Goal: Task Accomplishment & Management: Manage account settings

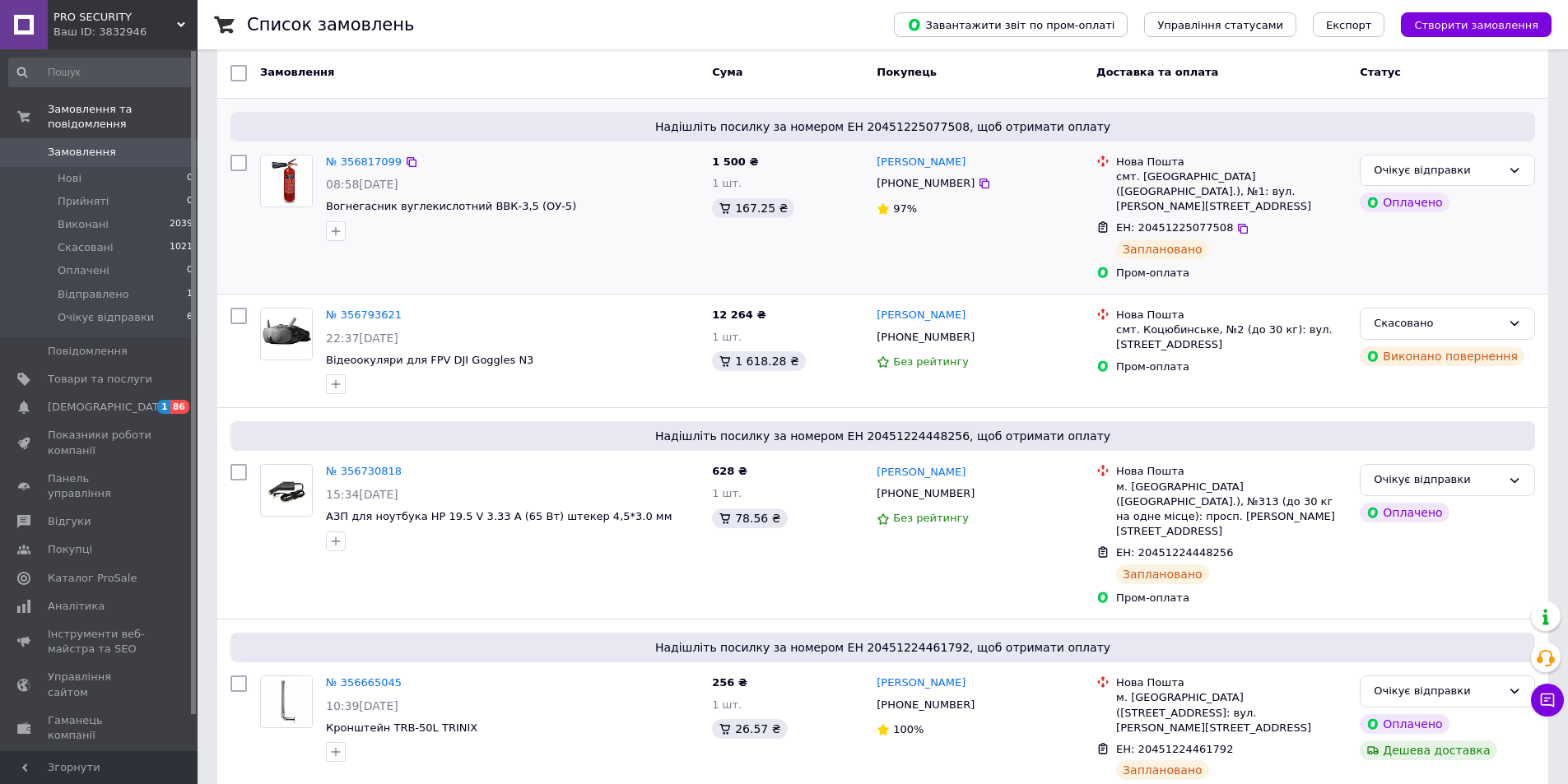
scroll to position [82, 0]
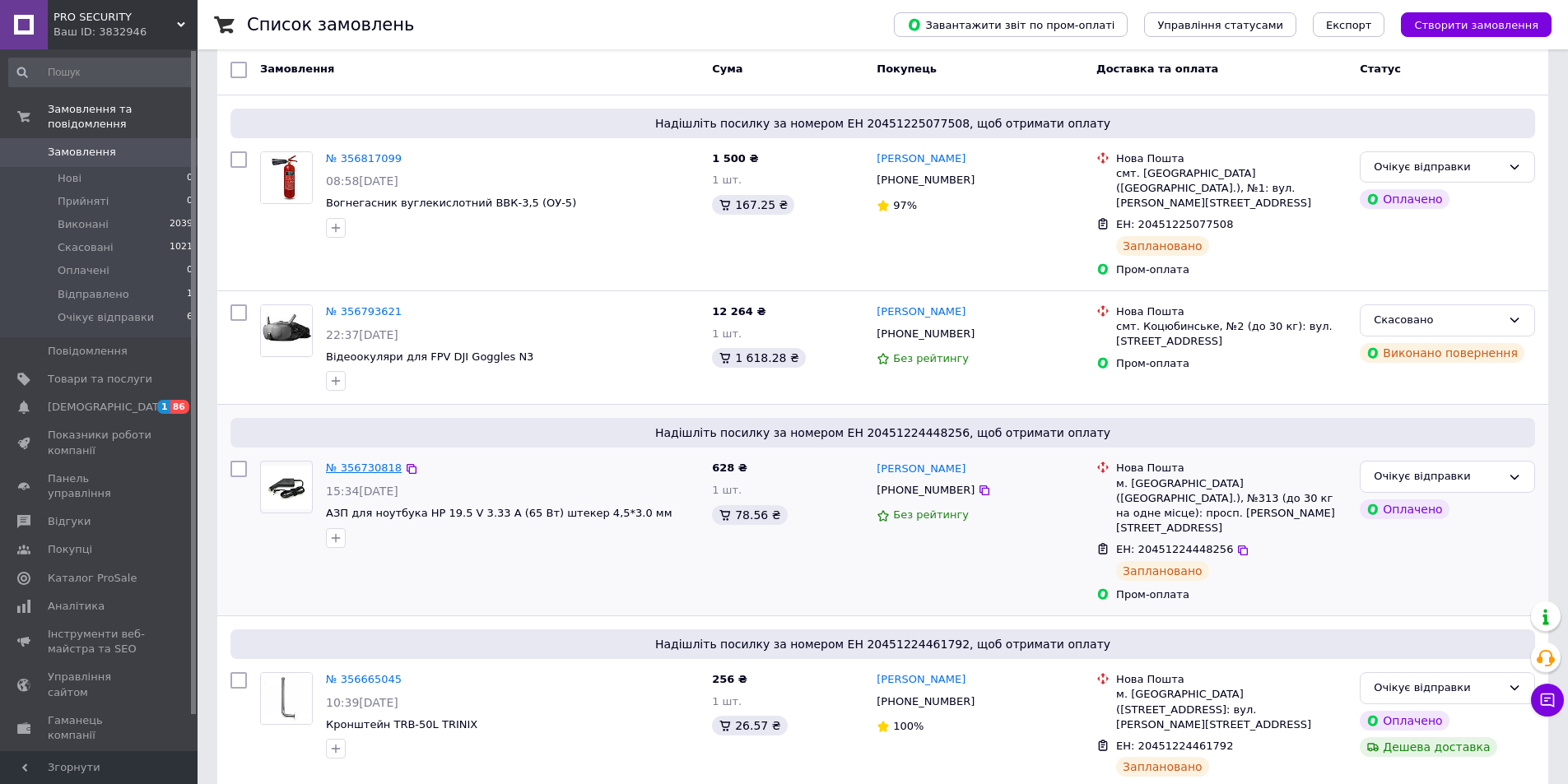
click at [377, 462] on link "№ 356730818" at bounding box center [363, 468] width 76 height 12
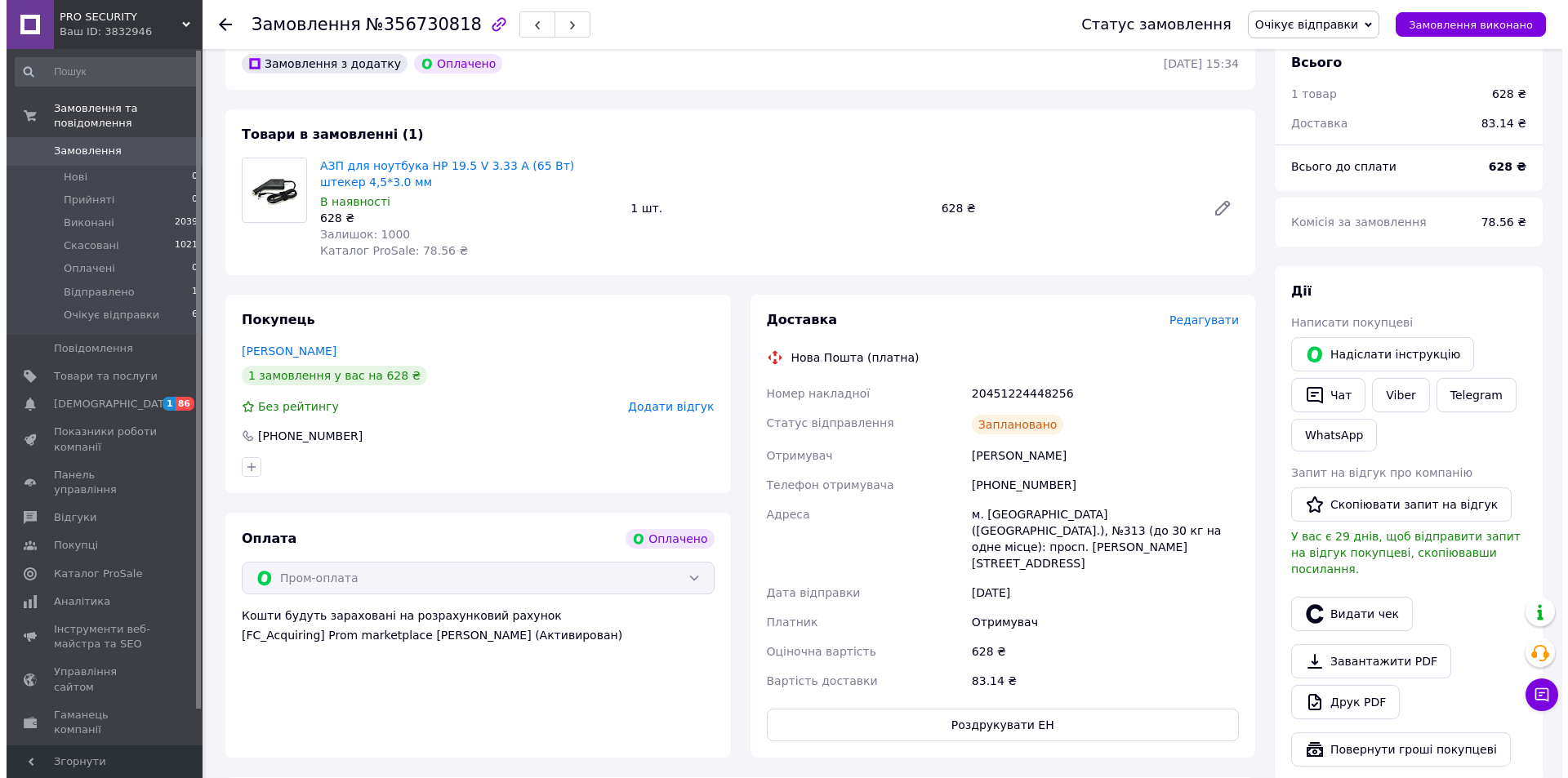
scroll to position [163, 0]
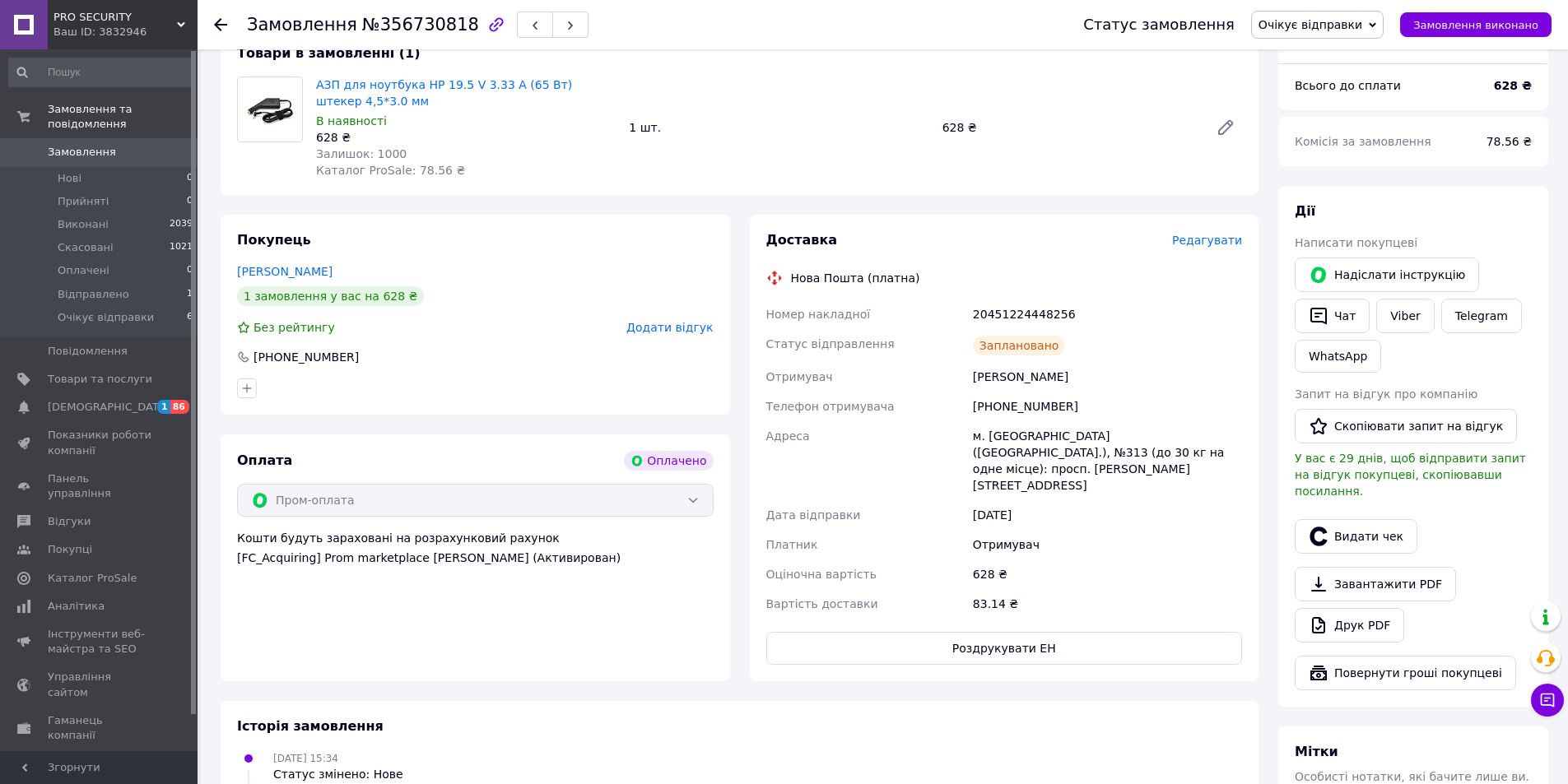
click at [1209, 240] on span "Редагувати" at bounding box center [1207, 240] width 70 height 13
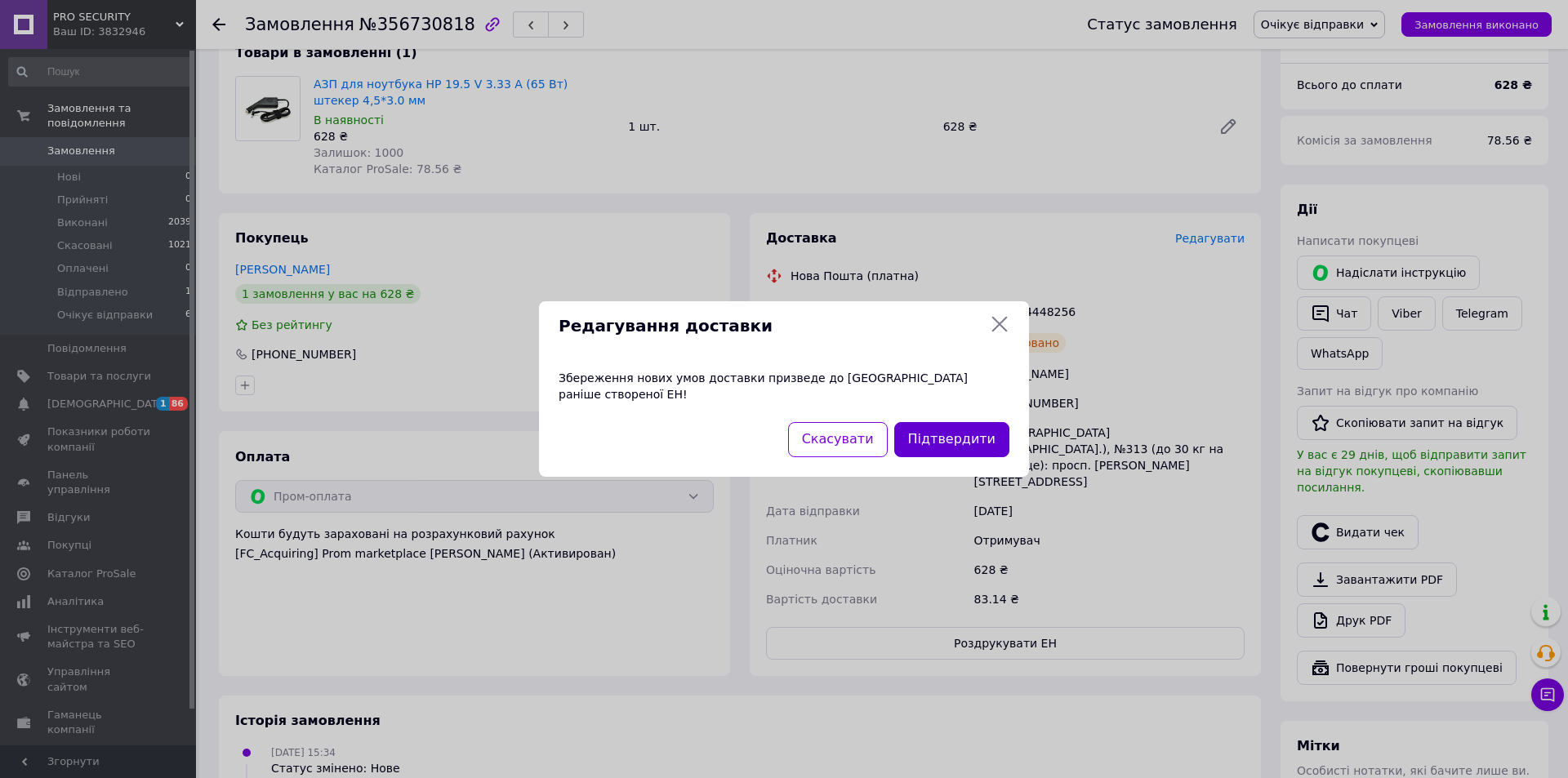
click at [963, 432] on button "Підтвердити" at bounding box center [952, 439] width 115 height 35
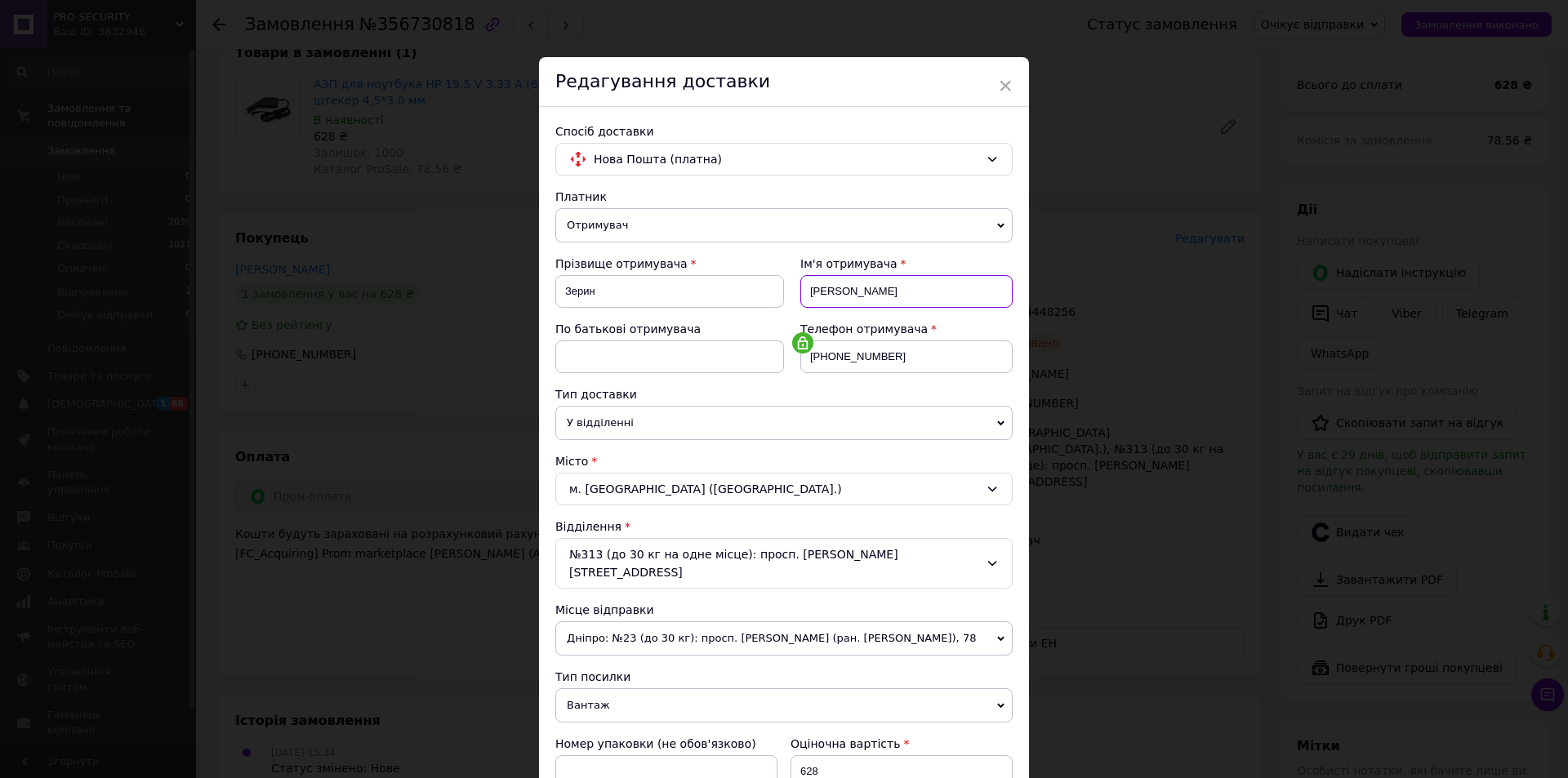
drag, startPoint x: 850, startPoint y: 289, endPoint x: 753, endPoint y: 295, distance: 97.2
click at [753, 295] on div "Прізвище отримувача [PERSON_NAME] отримувача [PERSON_NAME] батькові отримувача …" at bounding box center [784, 321] width 458 height 131
type input "[PERSON_NAME]"
click at [665, 482] on div "м. [GEOGRAPHIC_DATA] ([GEOGRAPHIC_DATA].)" at bounding box center [784, 490] width 458 height 33
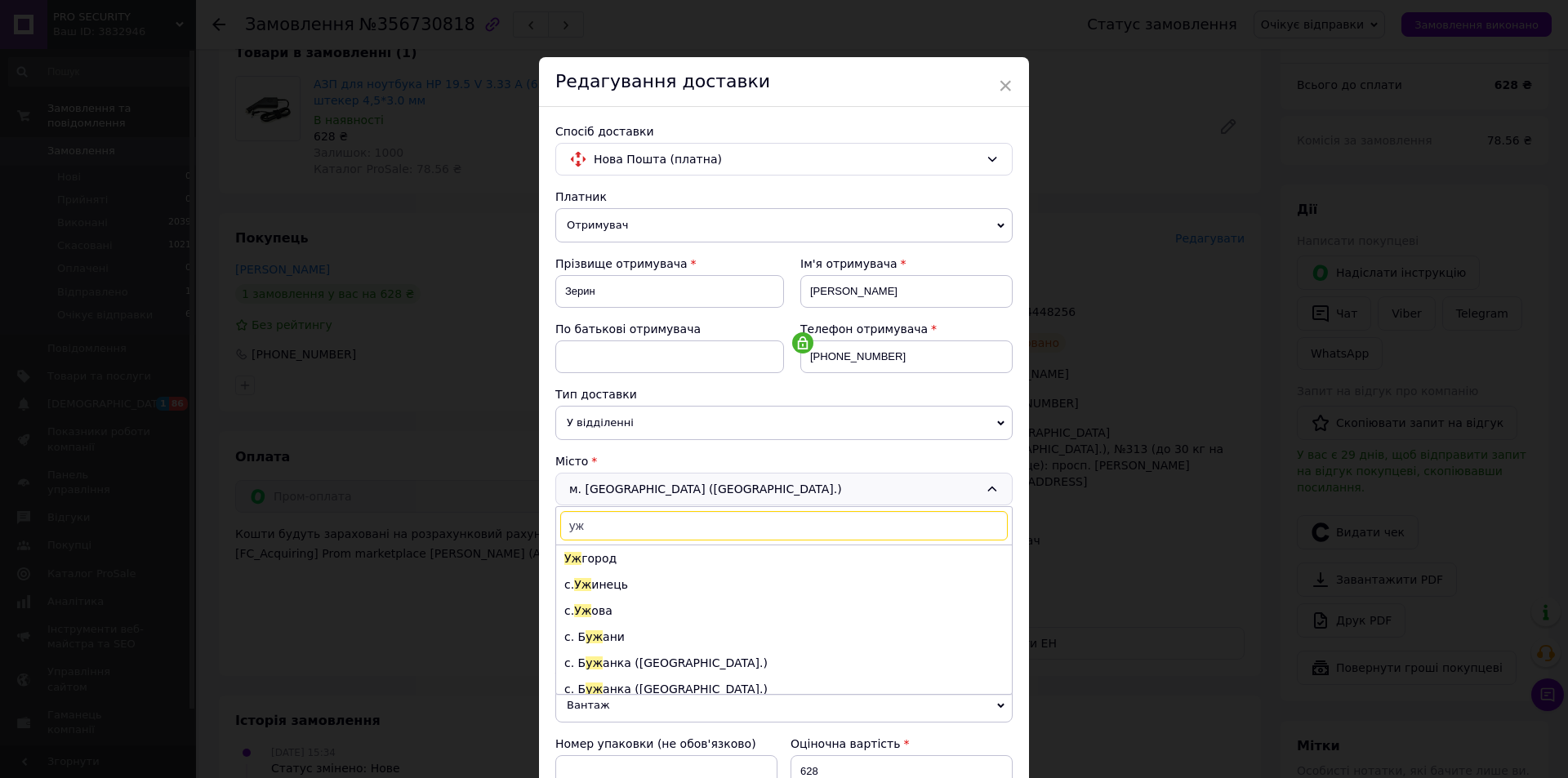
type input "у"
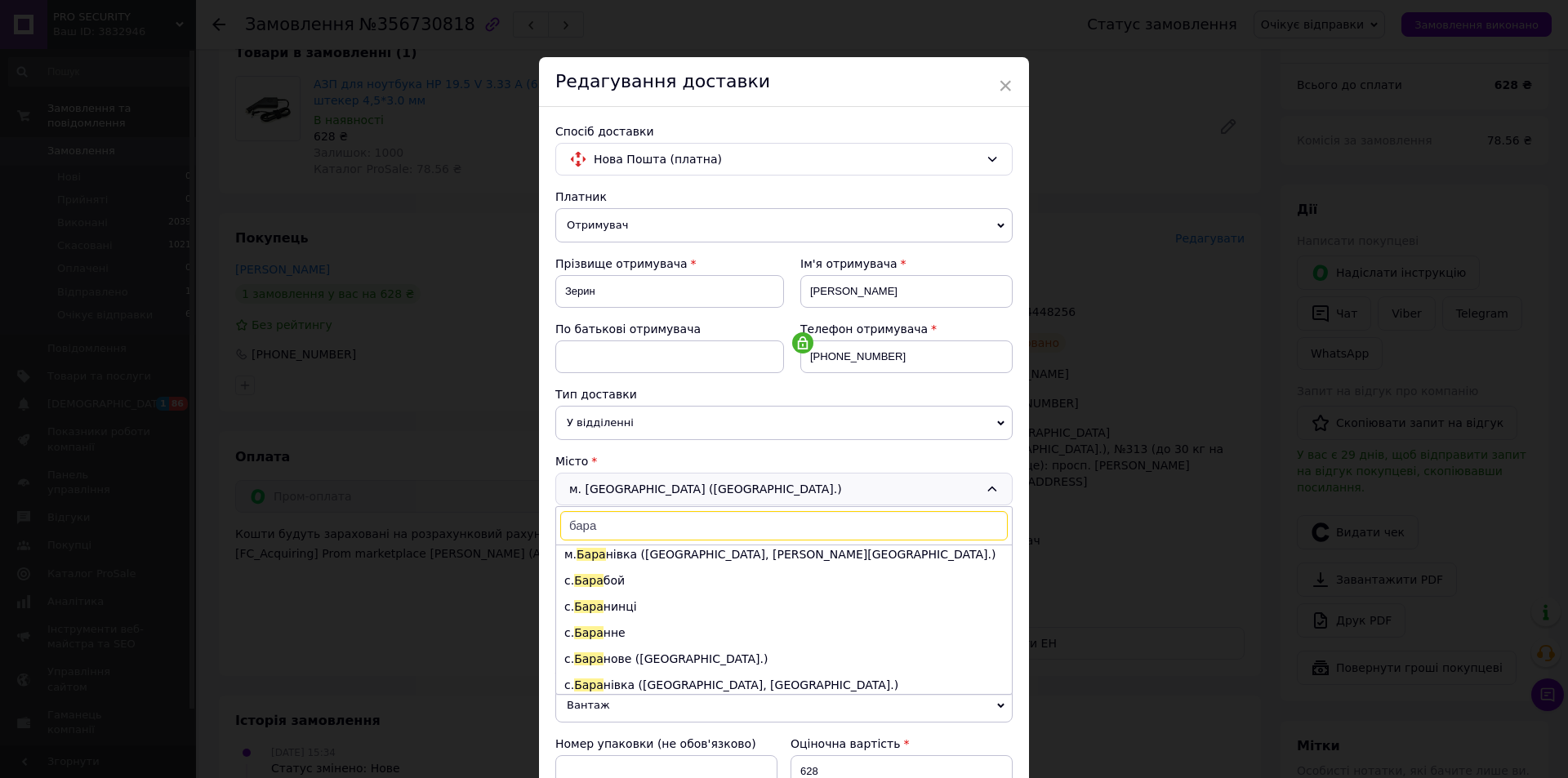
scroll to position [0, 0]
type input "бара"
click at [636, 605] on li "с. Бара нинці" at bounding box center [784, 611] width 456 height 26
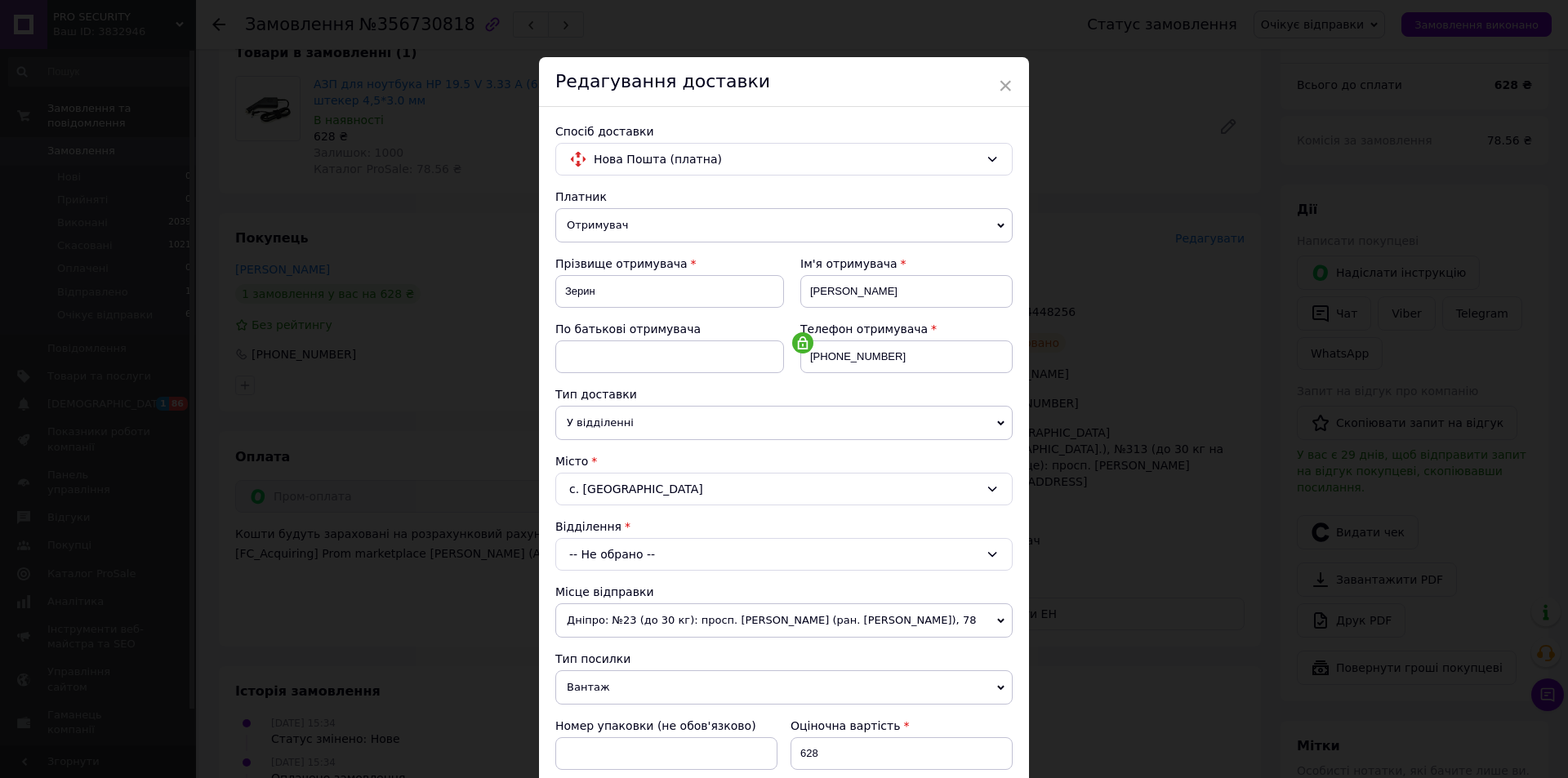
click at [655, 547] on div "-- Не обрано --" at bounding box center [784, 555] width 458 height 33
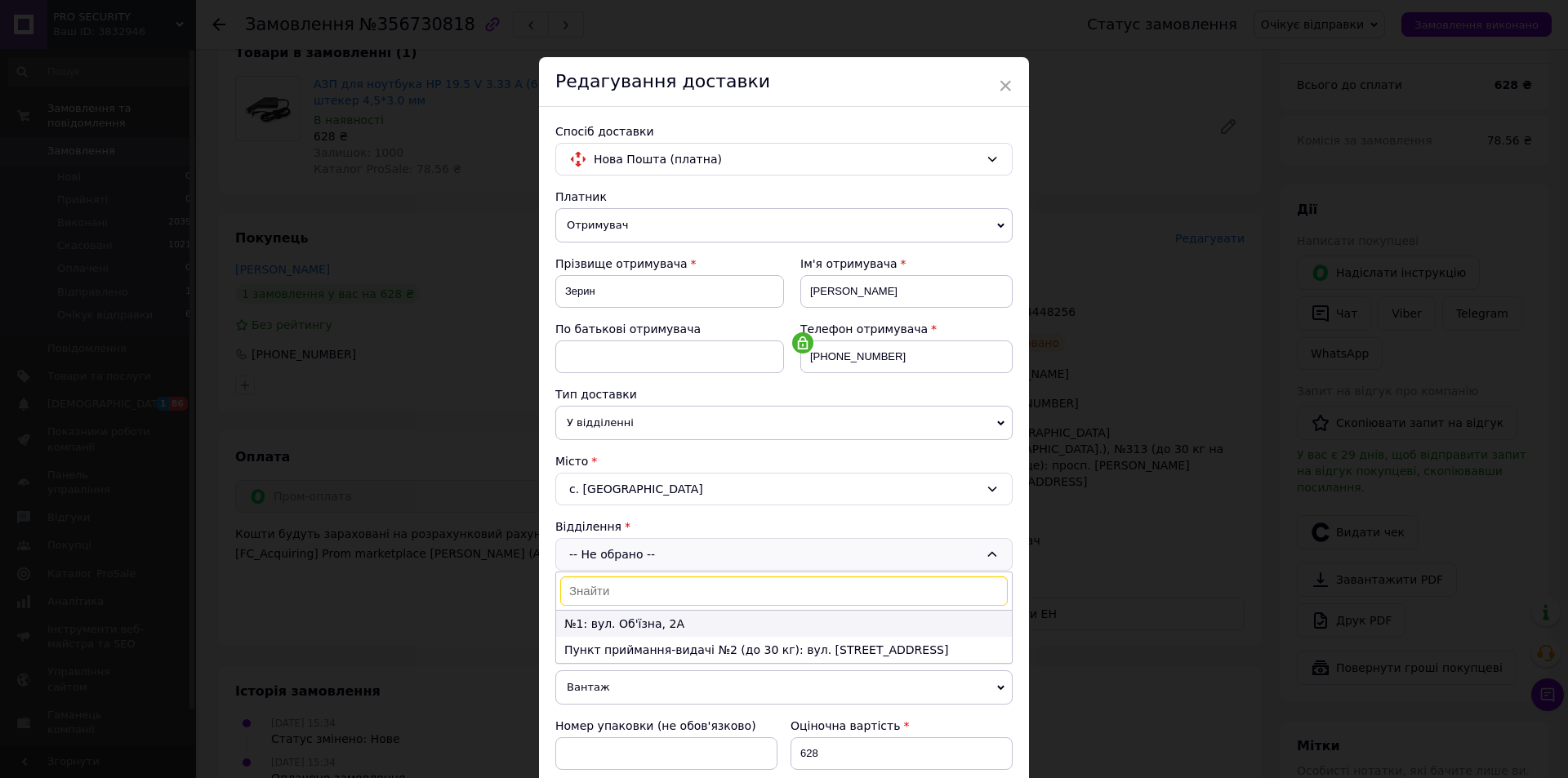
click at [671, 622] on li "№1: вул. Об'їзна, 2А" at bounding box center [784, 624] width 456 height 26
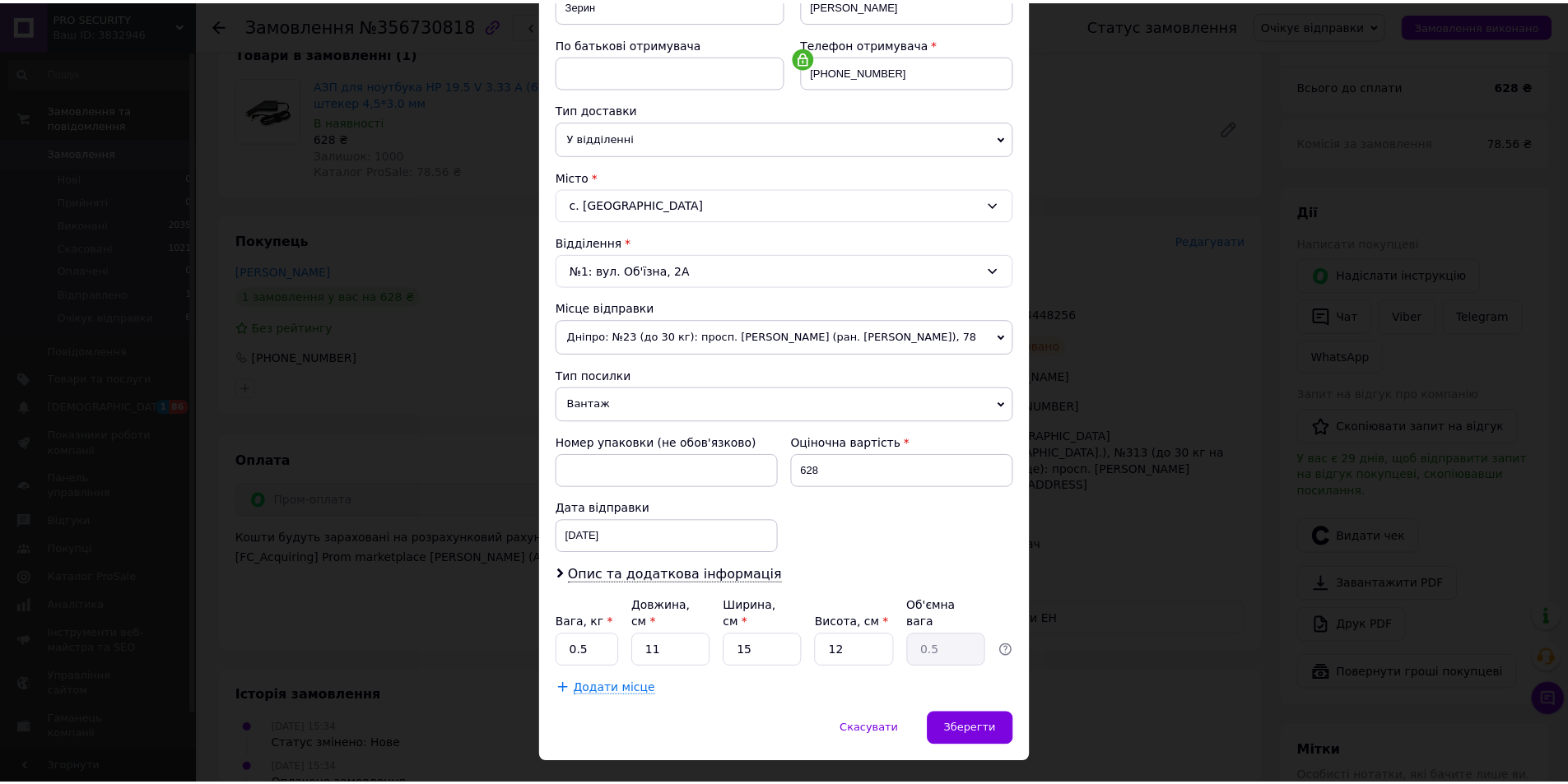
scroll to position [309, 0]
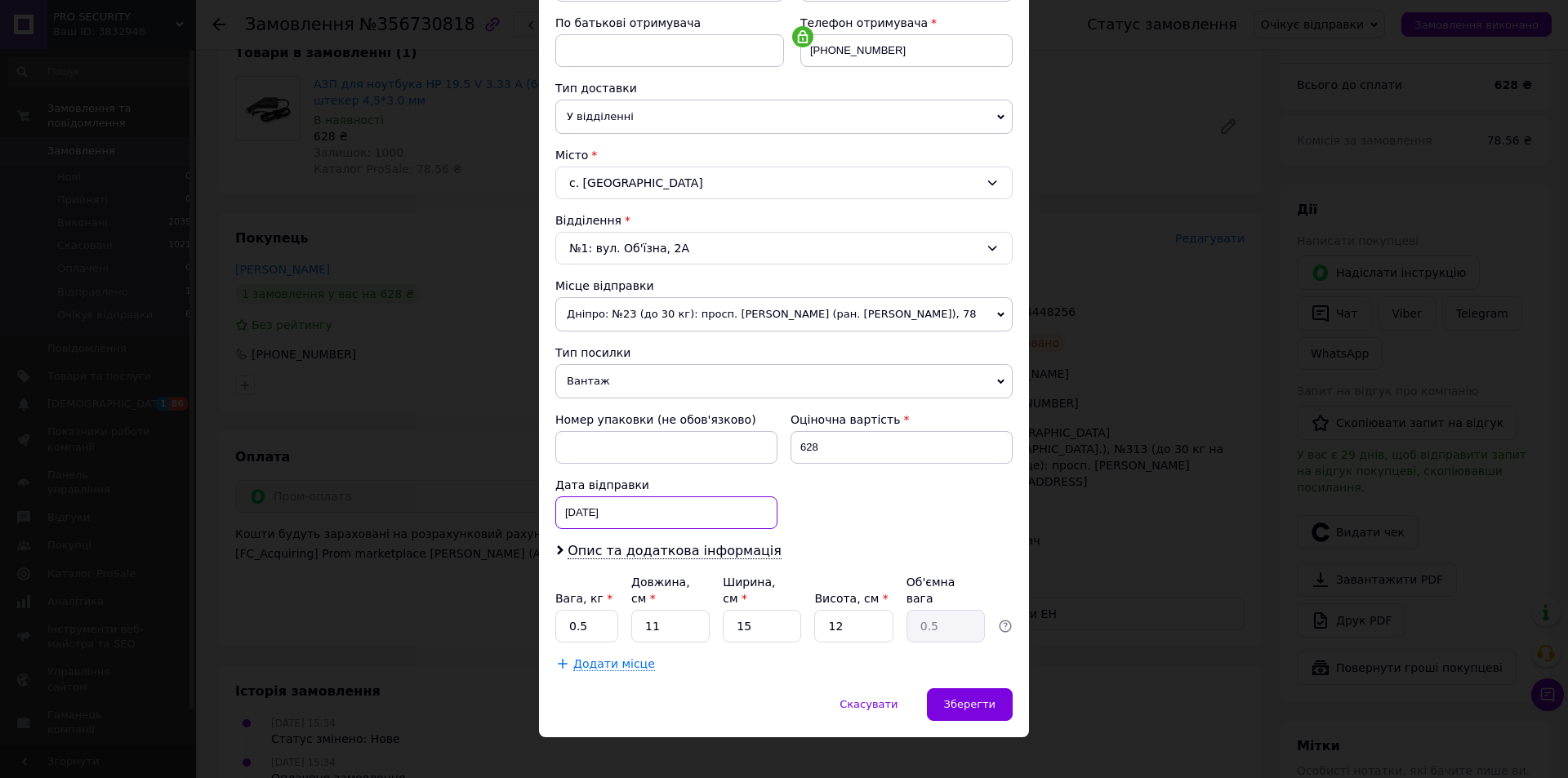
click at [591, 513] on div "[DATE] < 2025 > < Август > Пн Вт Ср Чт Пт Сб Вс 28 29 30 31 1 2 3 4 5 6 7 8 9 1…" at bounding box center [666, 513] width 222 height 33
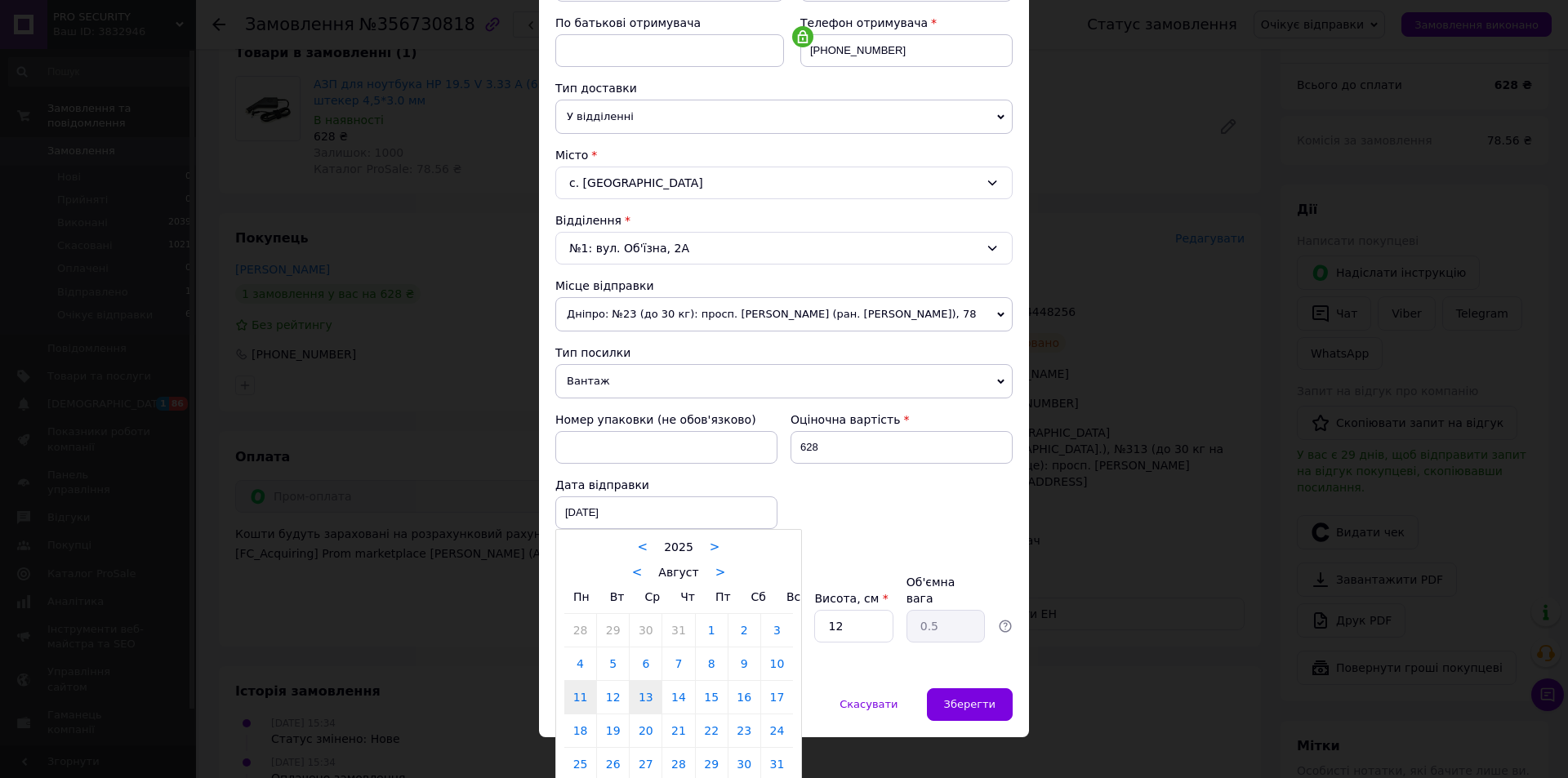
click at [641, 700] on link "13" at bounding box center [646, 697] width 32 height 33
type input "[DATE]"
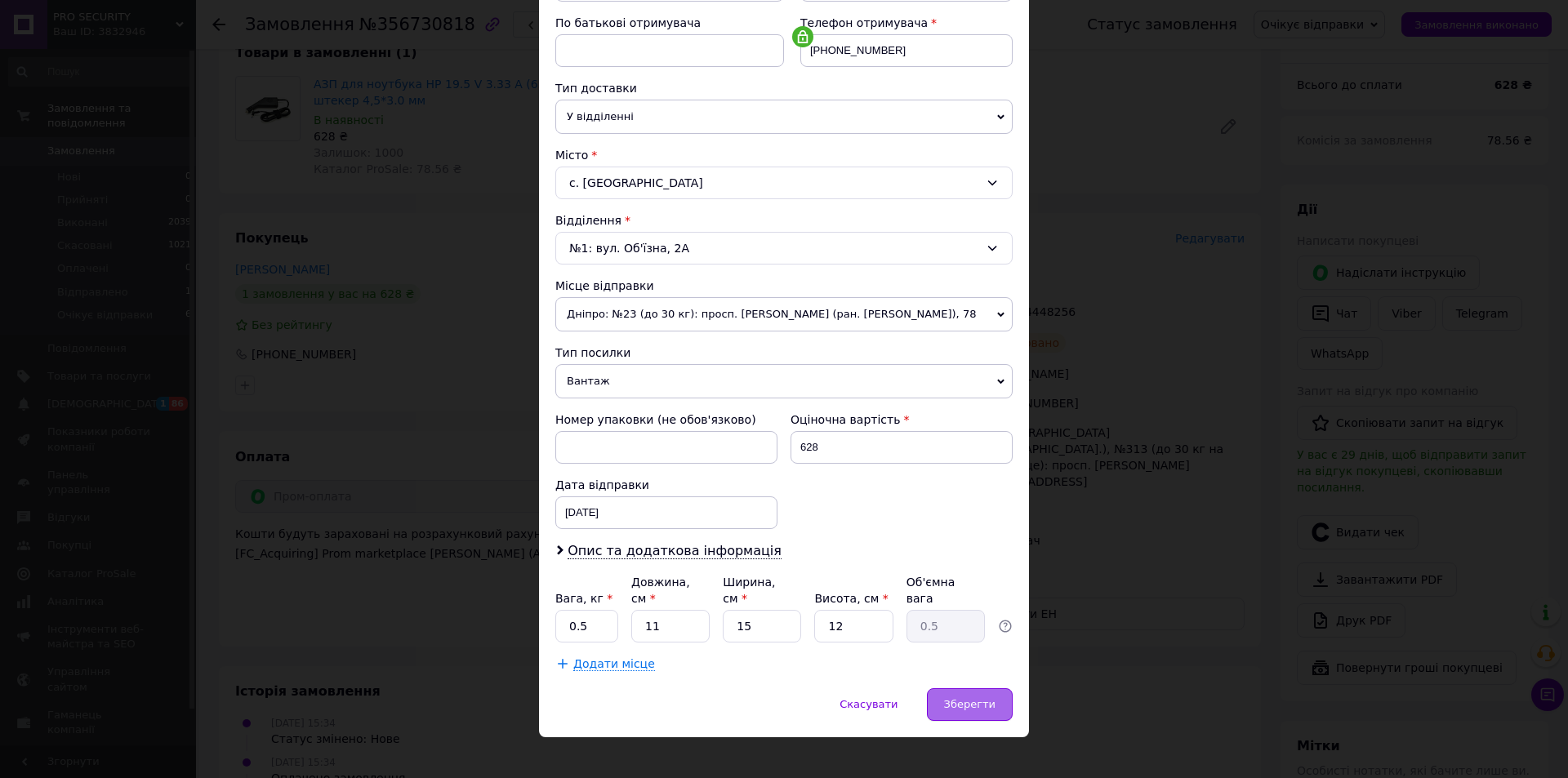
click at [980, 698] on span "Зберегти" at bounding box center [969, 704] width 51 height 12
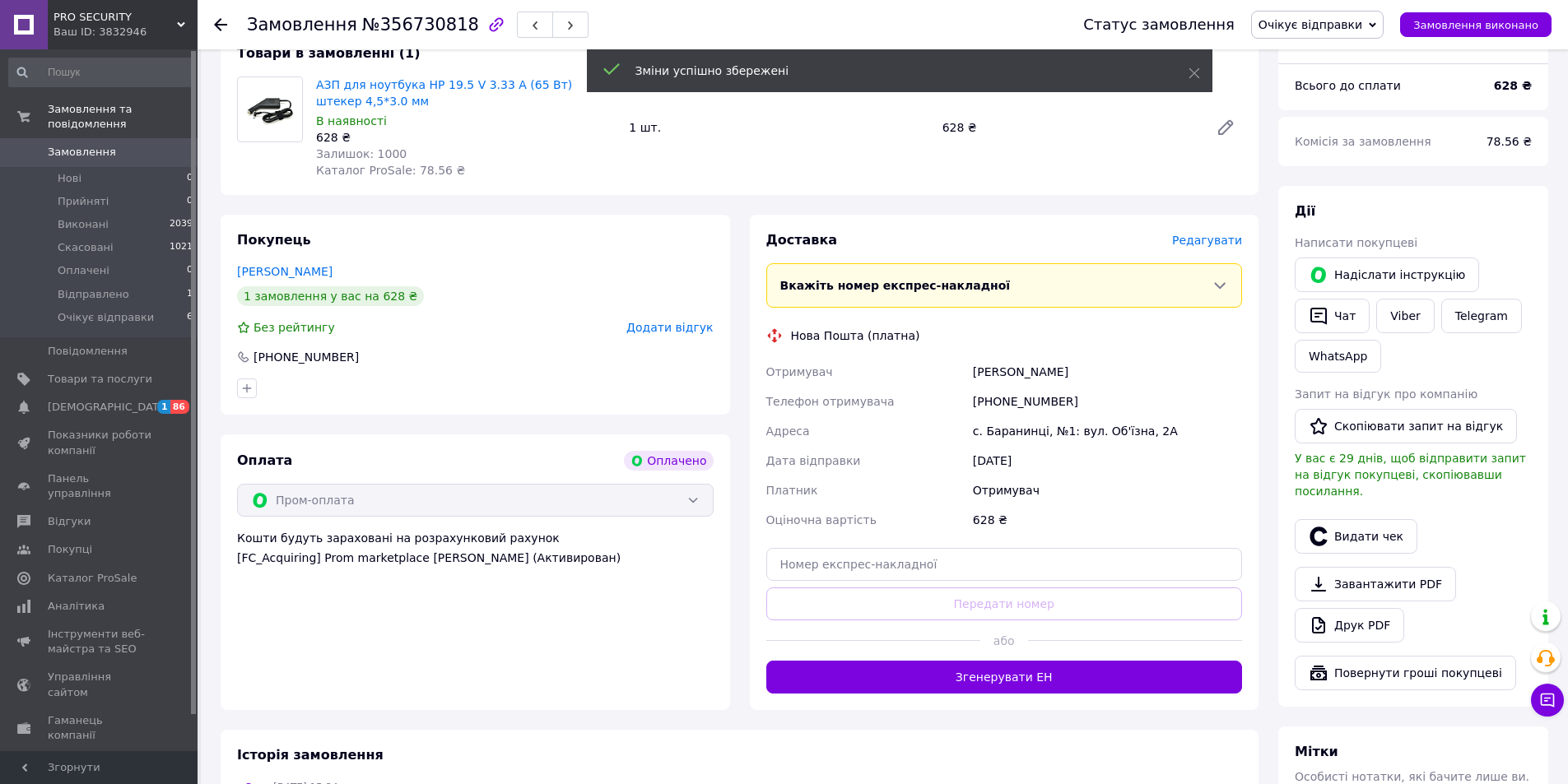
click at [1010, 684] on button "Згенерувати ЕН" at bounding box center [1005, 678] width 477 height 33
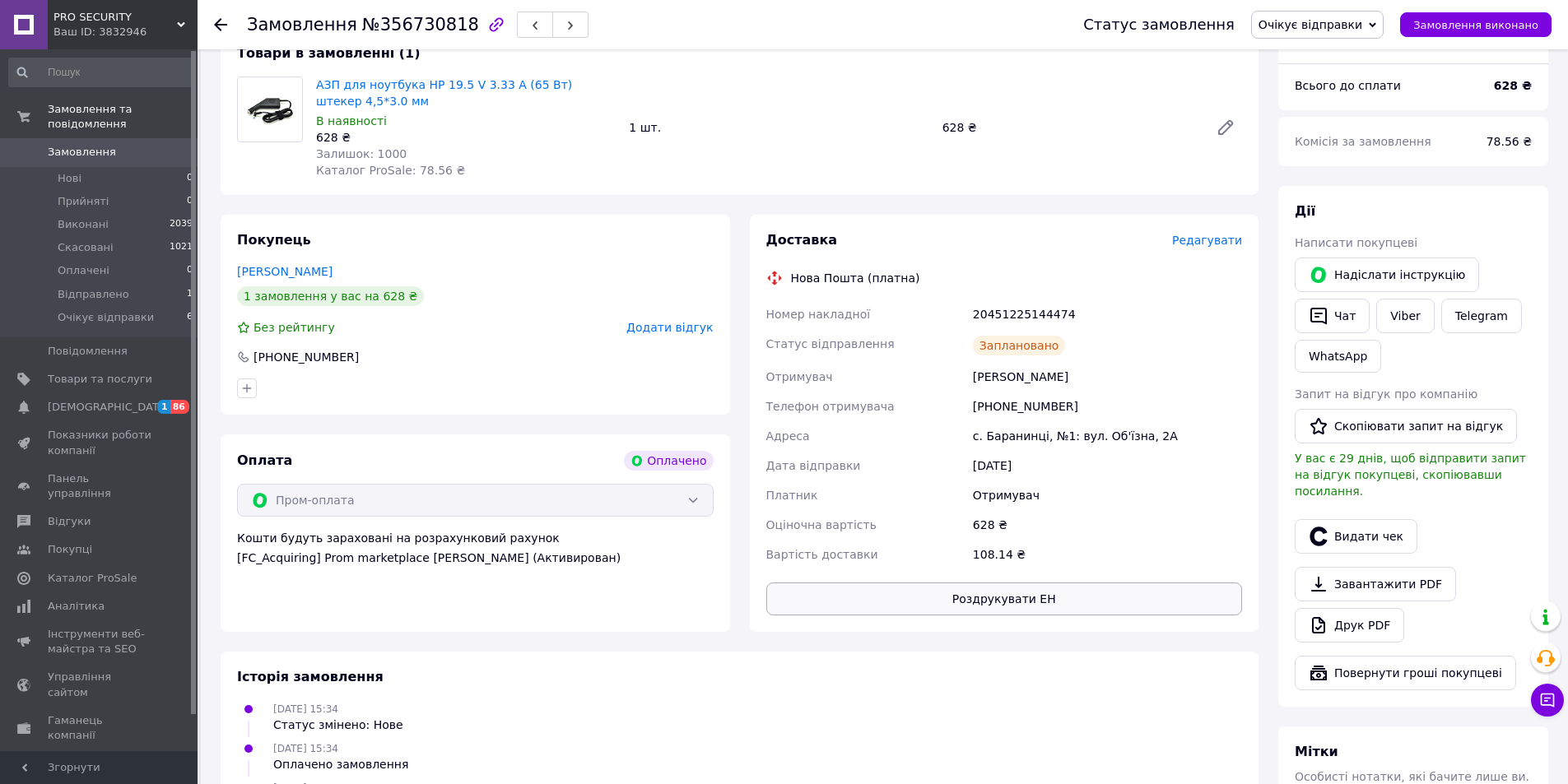
click at [1019, 596] on button "Роздрукувати ЕН" at bounding box center [1005, 599] width 477 height 33
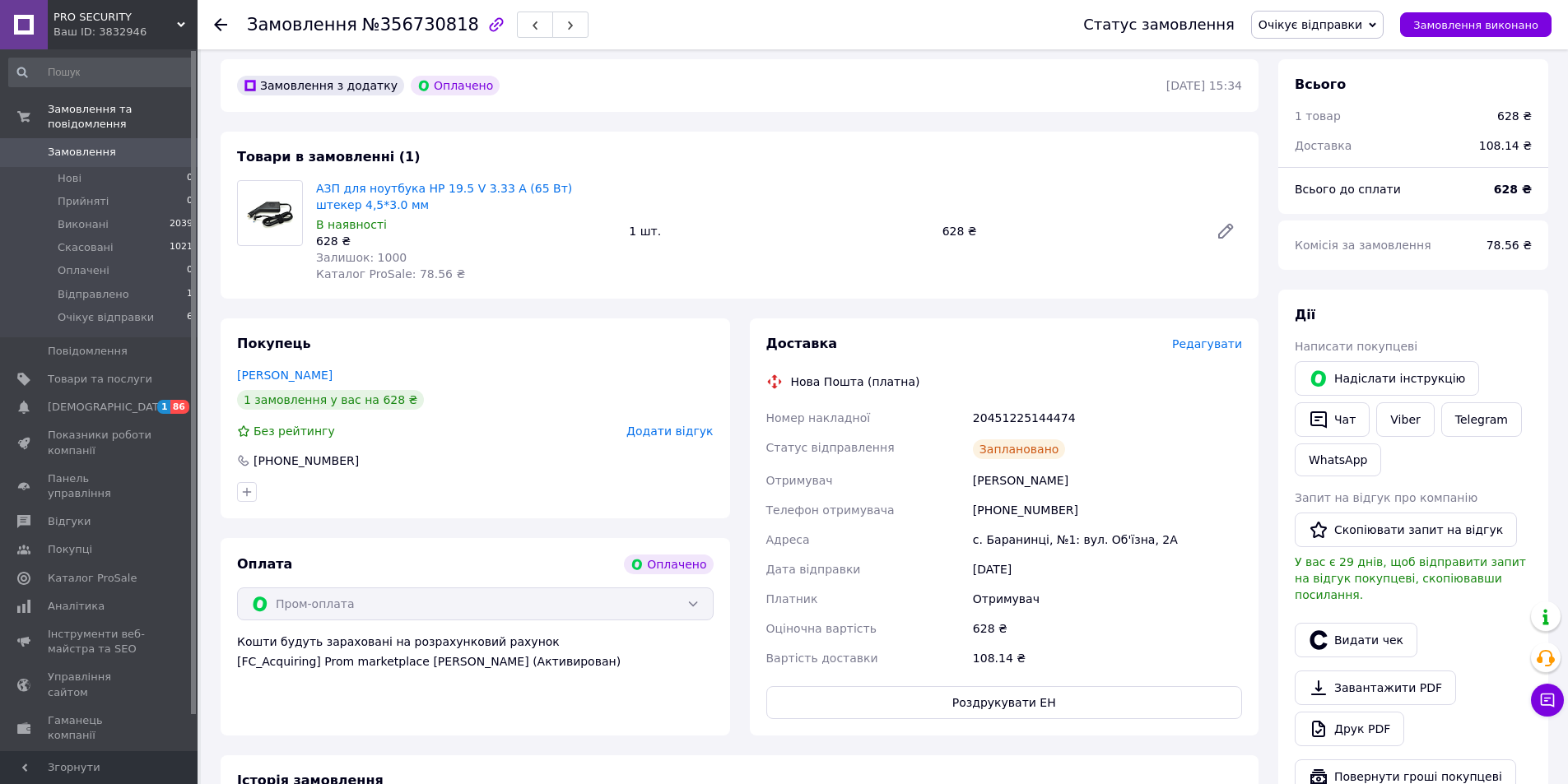
scroll to position [0, 0]
